Goal: Navigation & Orientation: Go to known website

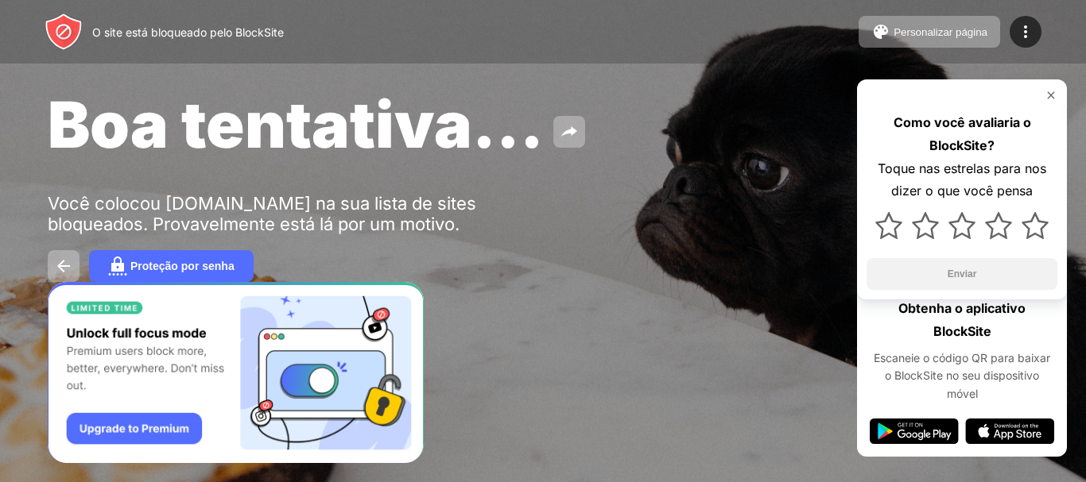
click at [1053, 93] on img at bounding box center [1050, 95] width 13 height 13
